Goal: Find specific page/section: Find specific page/section

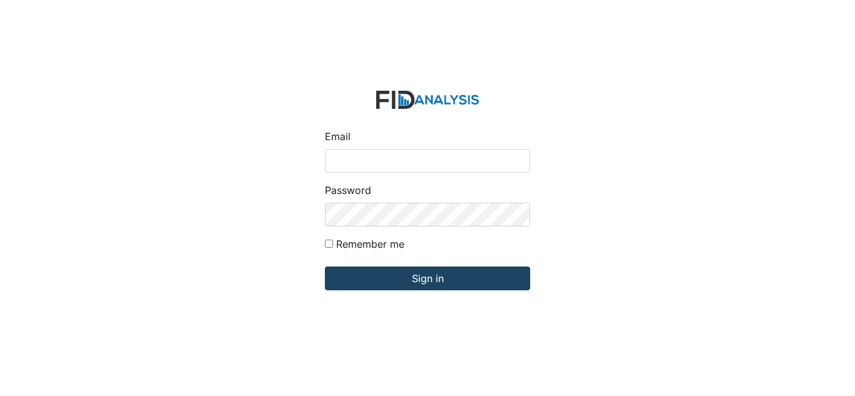
type input "[EMAIL_ADDRESS][DOMAIN_NAME]"
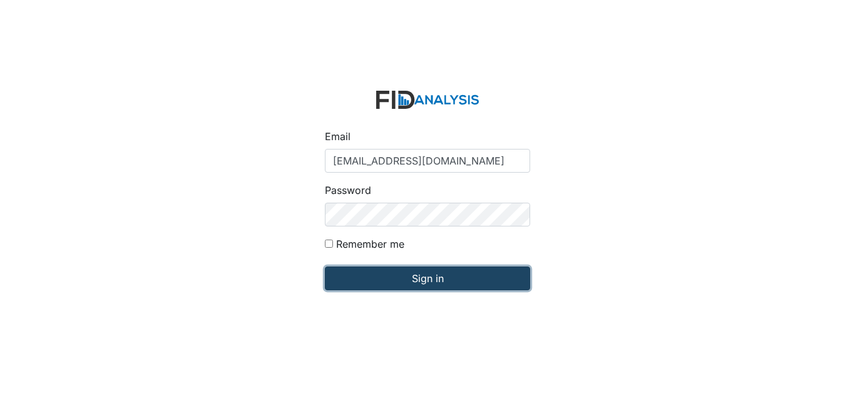
click at [392, 275] on input "Sign in" at bounding box center [427, 279] width 205 height 24
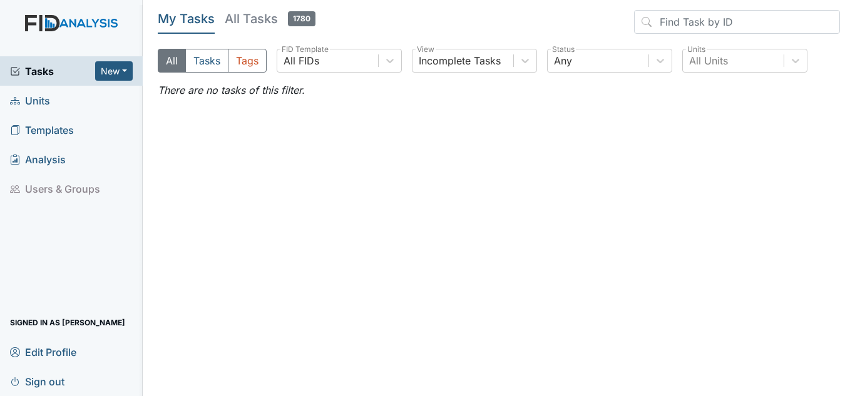
click at [39, 100] on span "Units" at bounding box center [30, 100] width 40 height 19
